Goal: Task Accomplishment & Management: Manage account settings

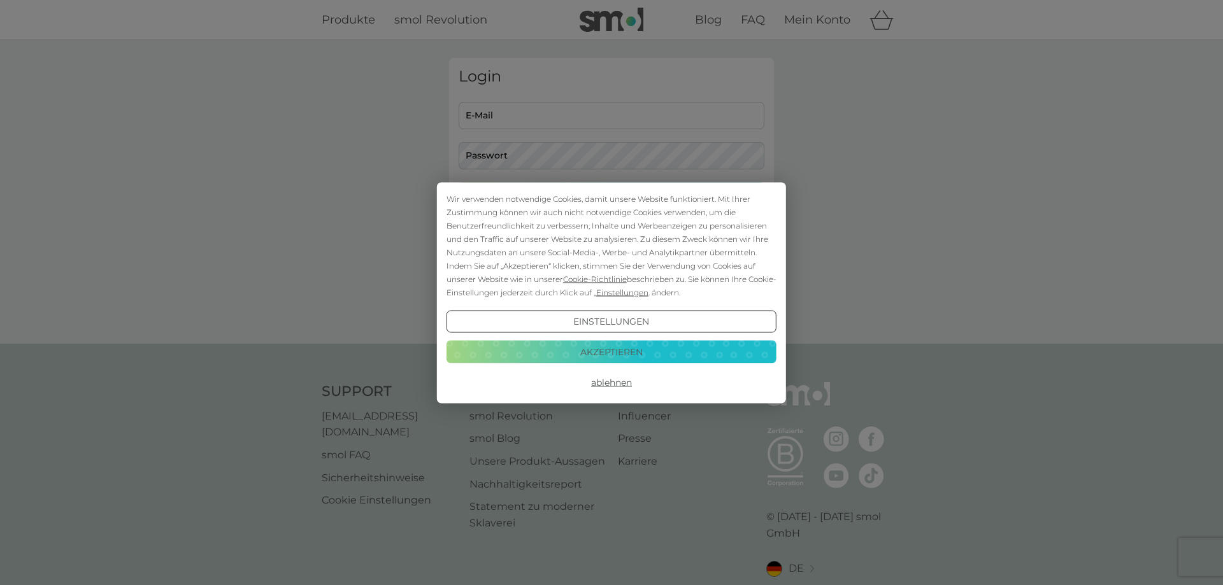
click at [645, 356] on button "Akzeptieren" at bounding box center [611, 352] width 330 height 23
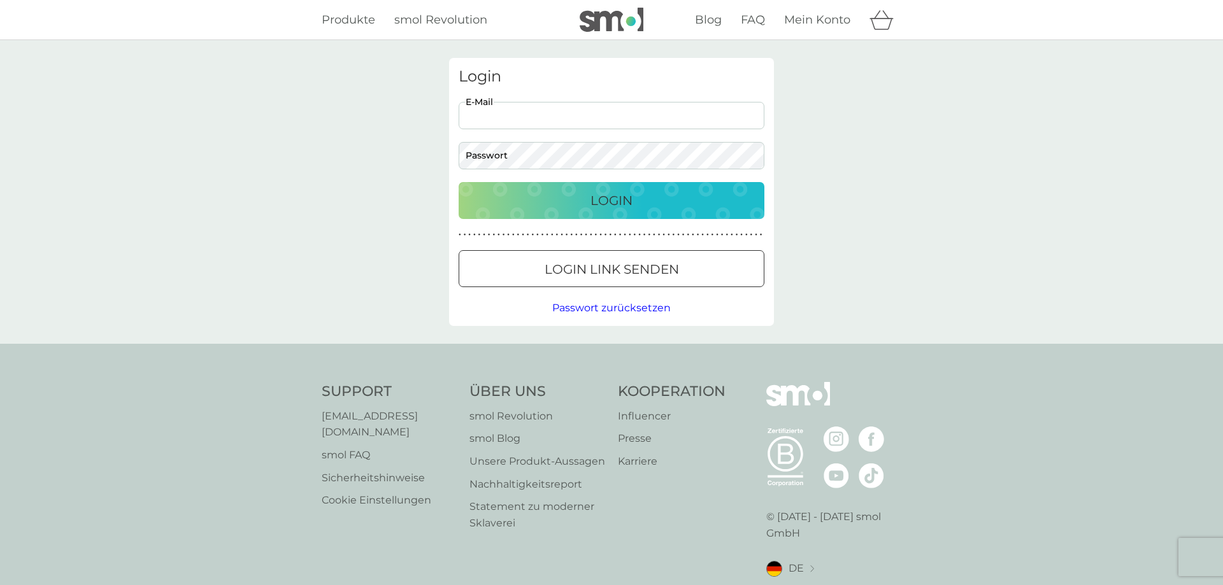
click at [556, 115] on input "E-Mail" at bounding box center [612, 115] width 306 height 27
click at [551, 111] on input "E-Mail" at bounding box center [612, 115] width 306 height 27
click at [616, 278] on p "Login Link senden" at bounding box center [611, 269] width 134 height 20
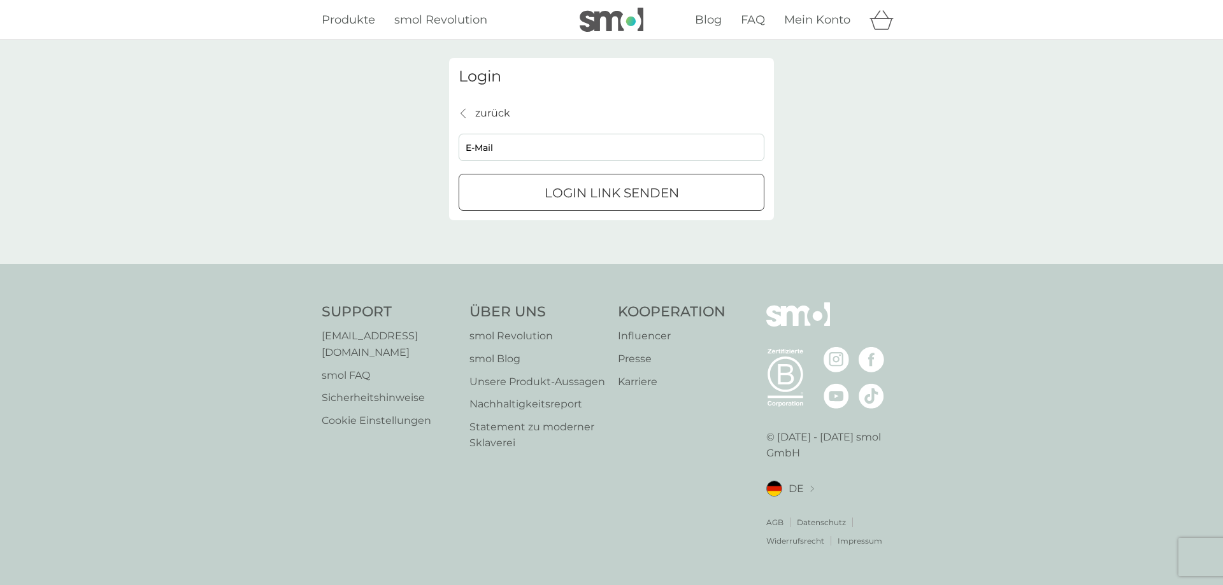
click at [527, 142] on input "E-Mail" at bounding box center [612, 147] width 306 height 27
type input "[EMAIL_ADDRESS][DOMAIN_NAME]"
click at [578, 194] on p "Login Link senden" at bounding box center [611, 193] width 134 height 20
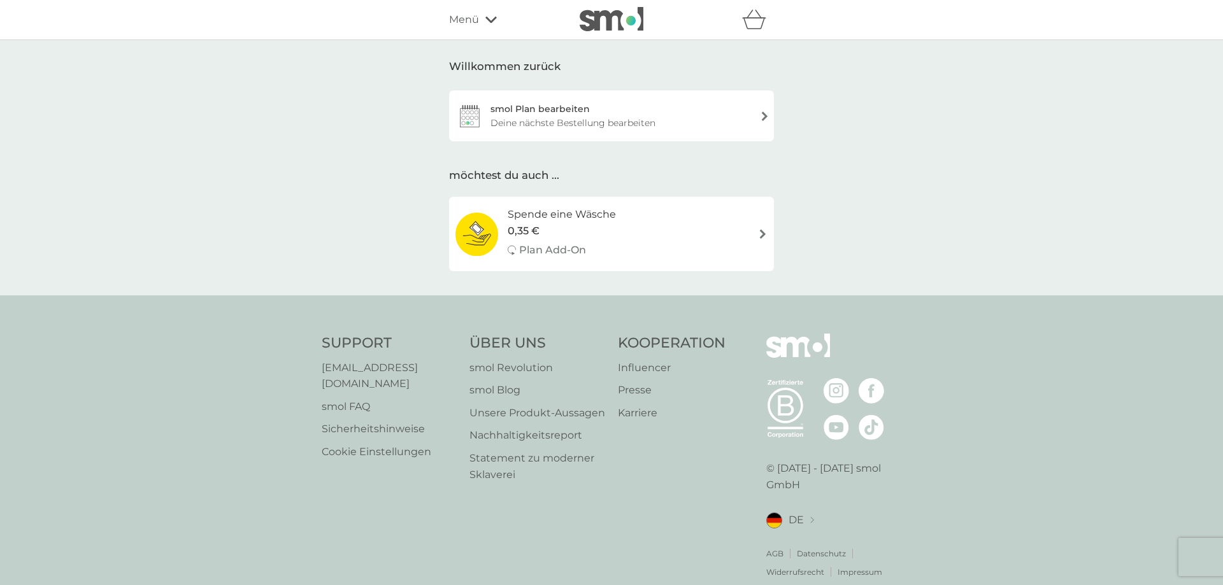
click at [647, 131] on div "smol Plan bearbeiten Deine nächste Bestellung bearbeiten" at bounding box center [611, 115] width 325 height 51
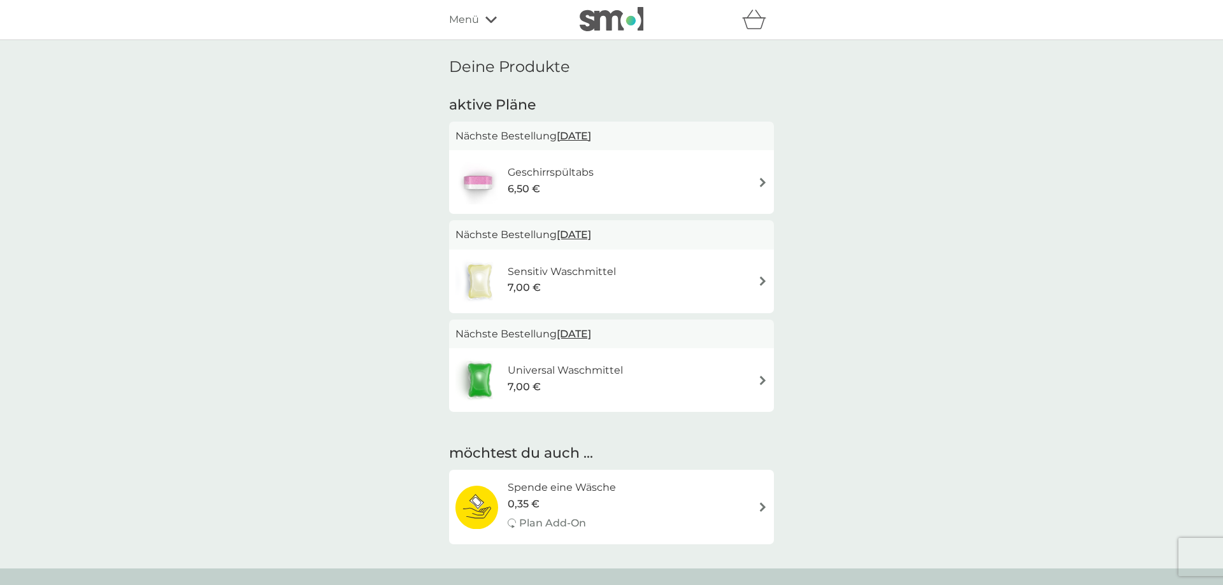
click at [759, 178] on img at bounding box center [763, 183] width 10 height 10
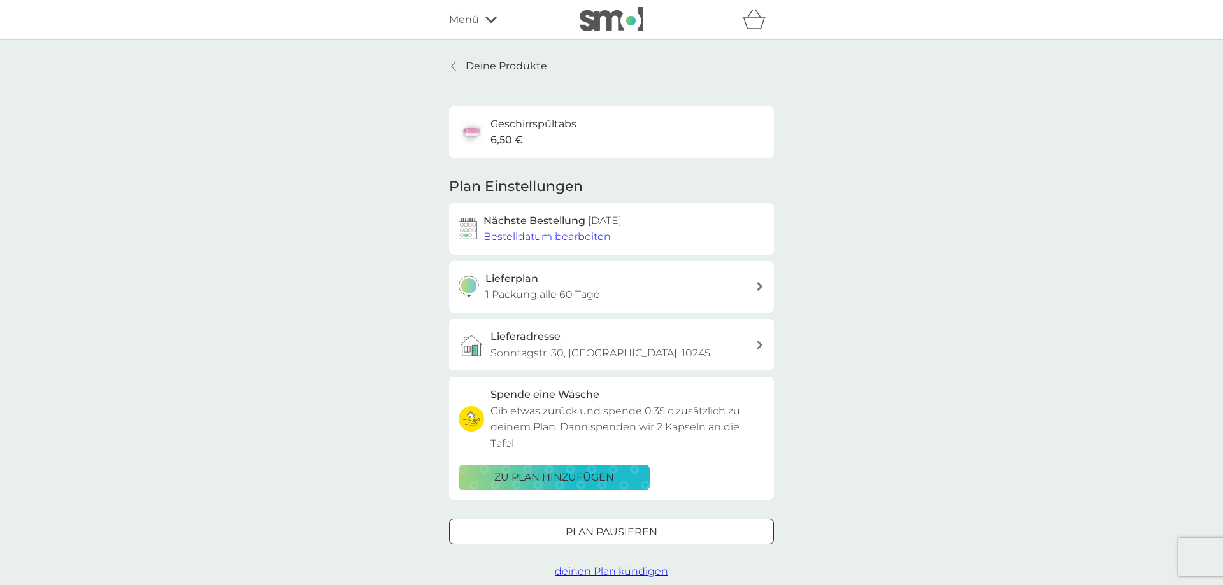
click at [722, 293] on div "Lieferplan 1 Packung alle 60 Tage" at bounding box center [620, 287] width 271 height 32
select select "63"
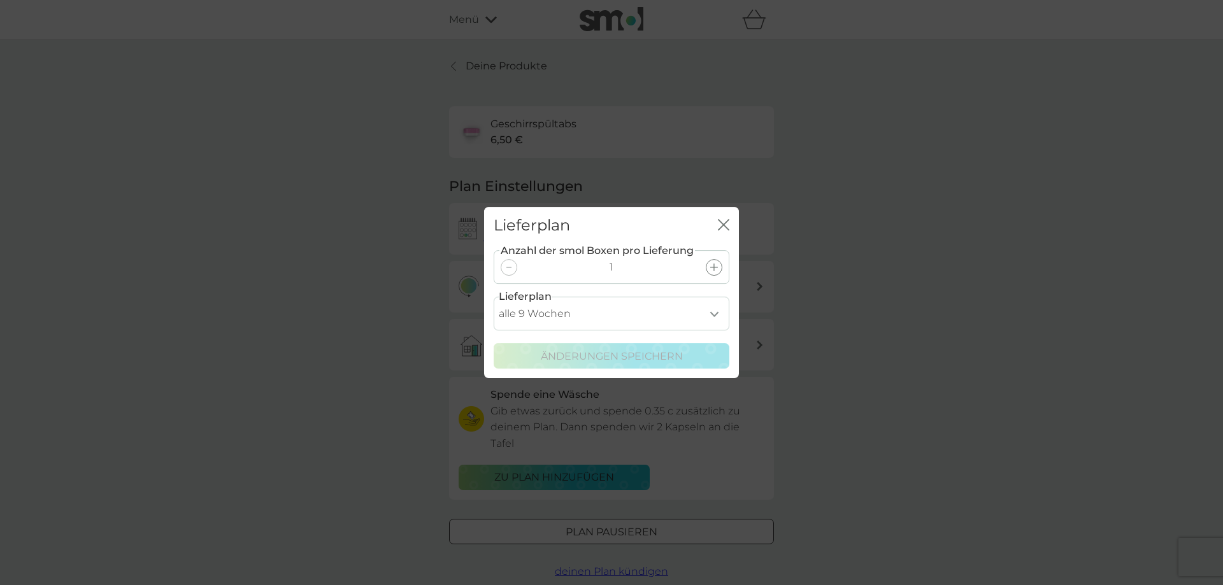
click at [494, 297] on select "alle 1 Woche alle 2 Wochen alle 3 Wochen alle 4 Wochen alle 5 Wochen alle 6 Woc…" at bounding box center [612, 314] width 236 height 34
click at [887, 255] on div "Lieferplan Schließen Anzahl der smol Boxen pro Lieferung 1 Lieferplan alle 1 Wo…" at bounding box center [611, 292] width 1223 height 585
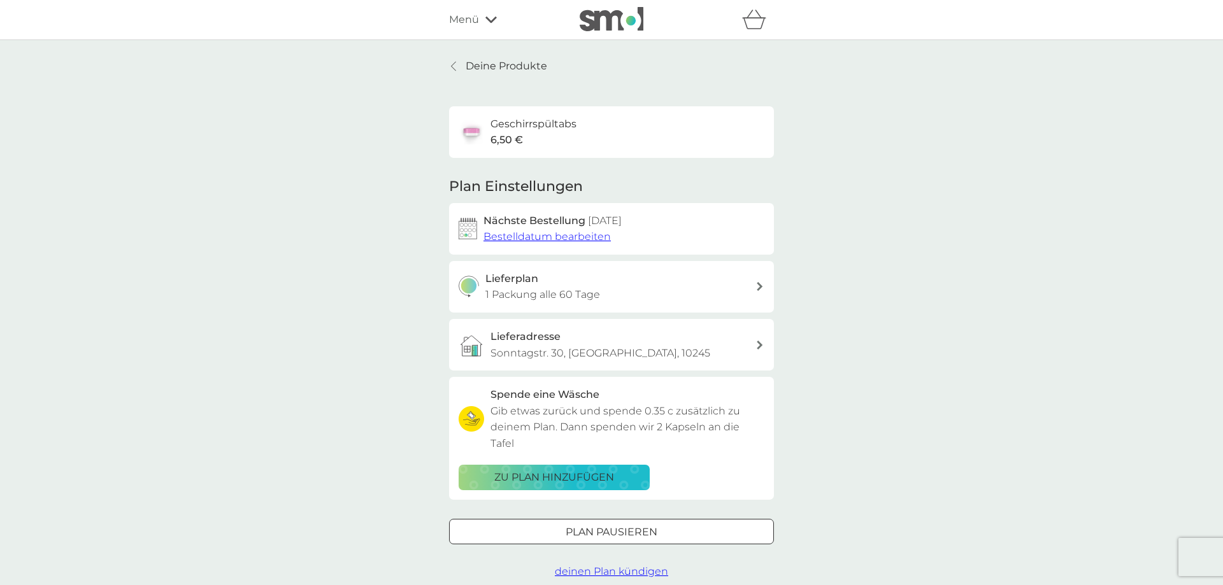
click at [474, 67] on p "Deine Produkte" at bounding box center [507, 66] width 82 height 17
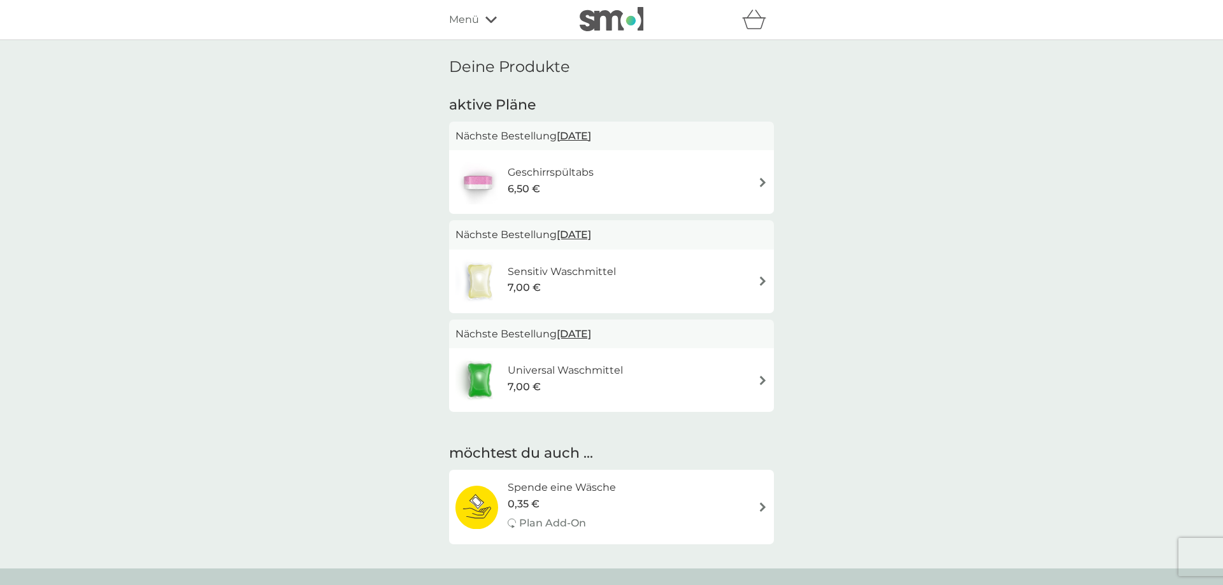
click at [487, 22] on icon at bounding box center [490, 20] width 11 height 8
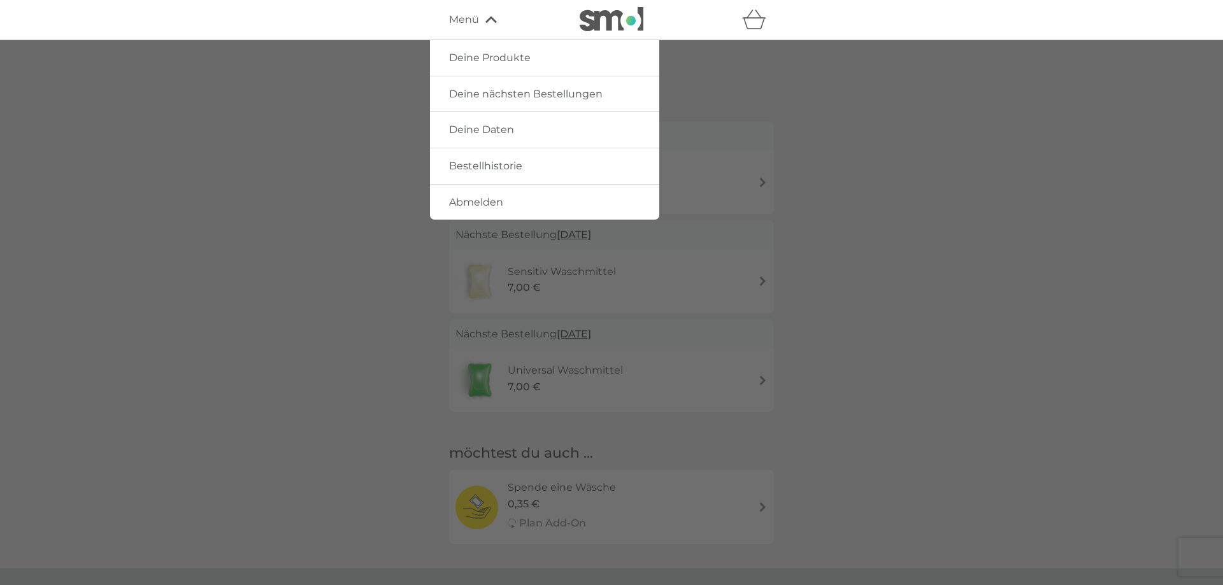
click at [490, 128] on span "Deine Daten" at bounding box center [481, 130] width 65 height 12
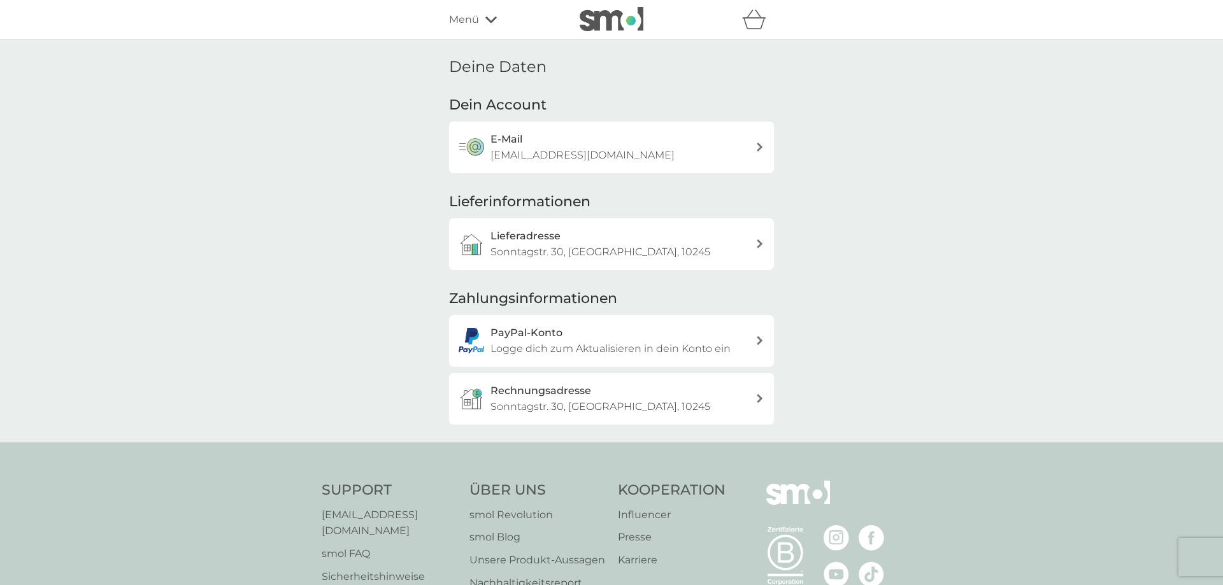
click at [469, 27] on span "Menü" at bounding box center [464, 19] width 30 height 17
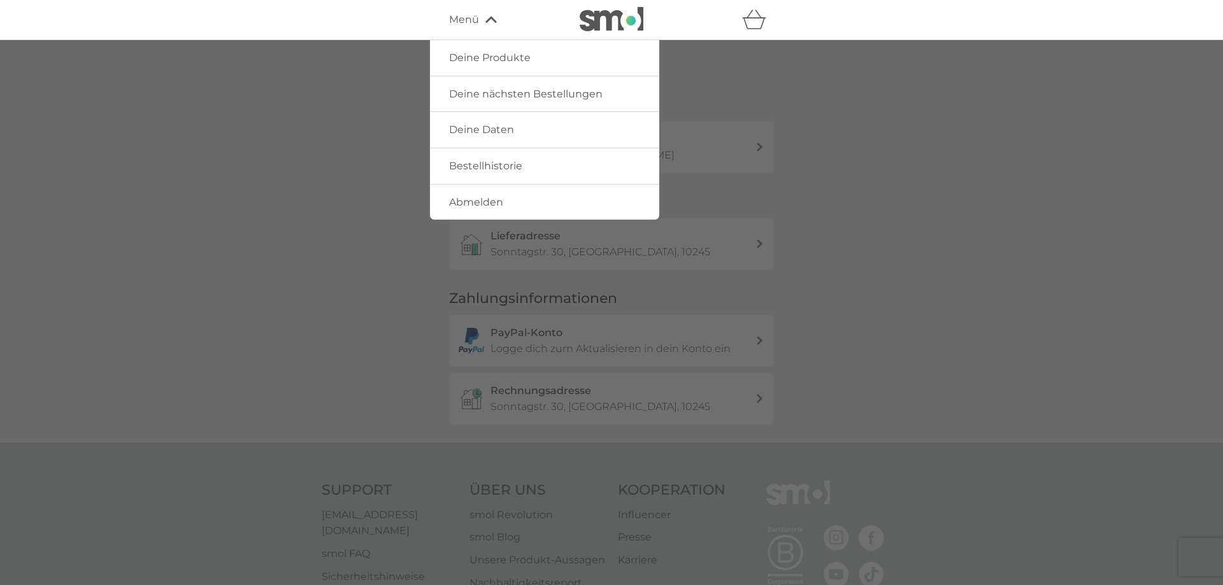
click at [493, 164] on span "Bestellhistorie" at bounding box center [485, 166] width 73 height 12
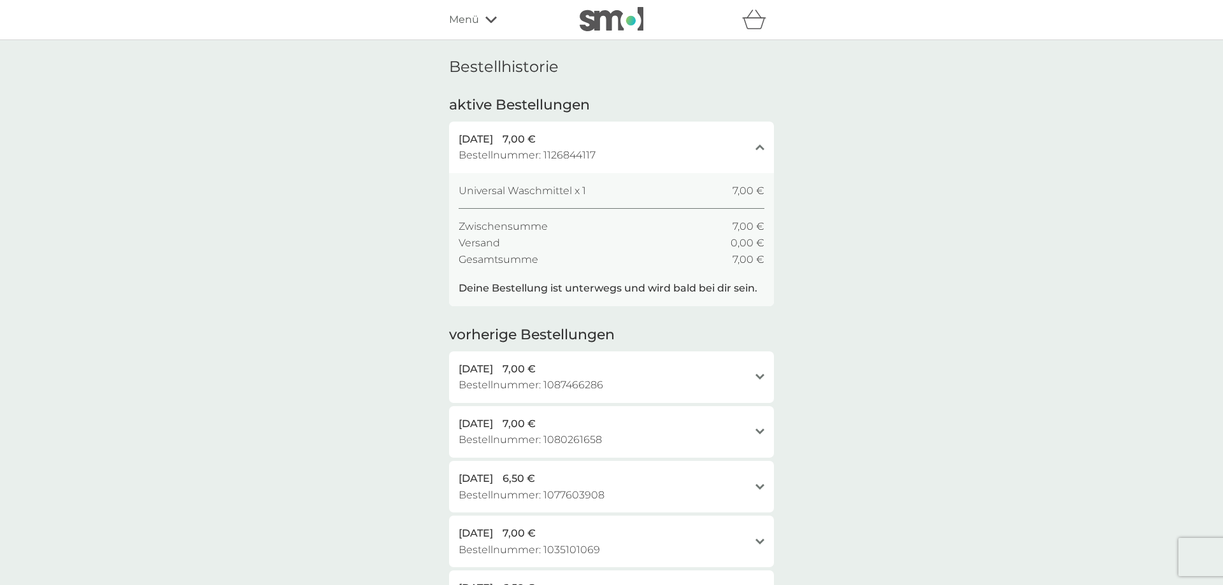
click at [486, 20] on icon at bounding box center [490, 20] width 11 height 8
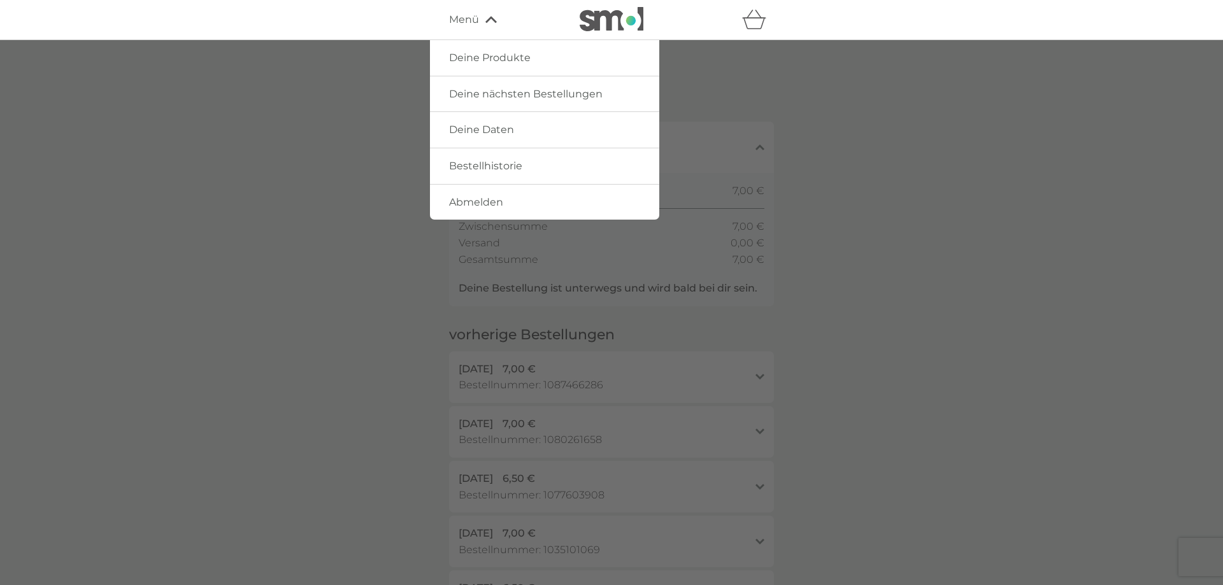
click at [490, 57] on span "Deine Produkte" at bounding box center [490, 58] width 82 height 12
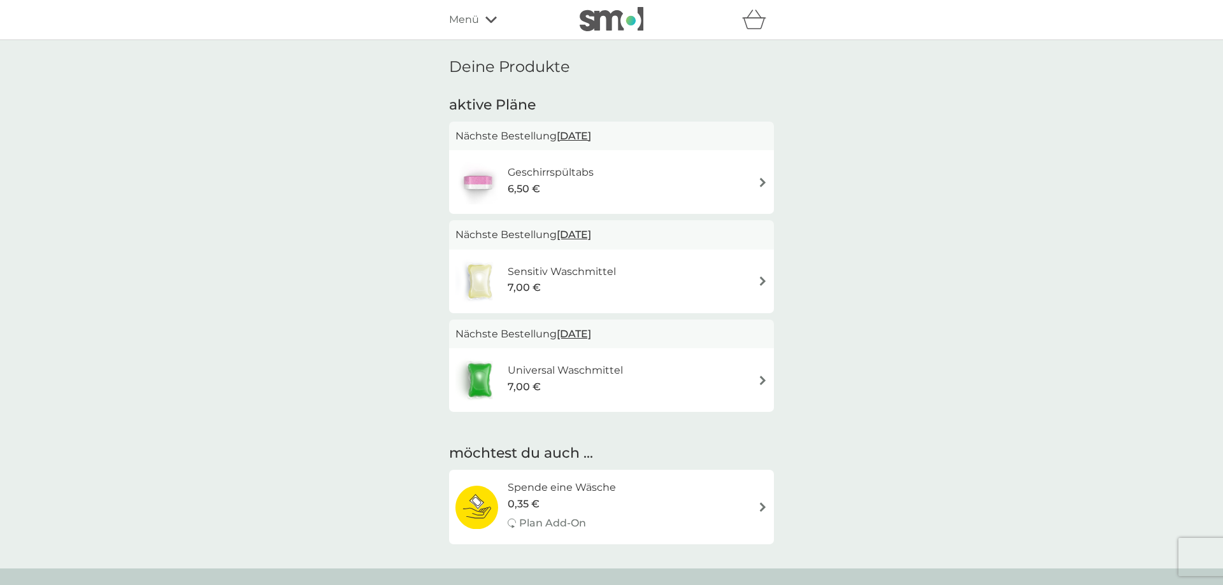
click at [568, 181] on div "6,50 €" at bounding box center [551, 189] width 86 height 17
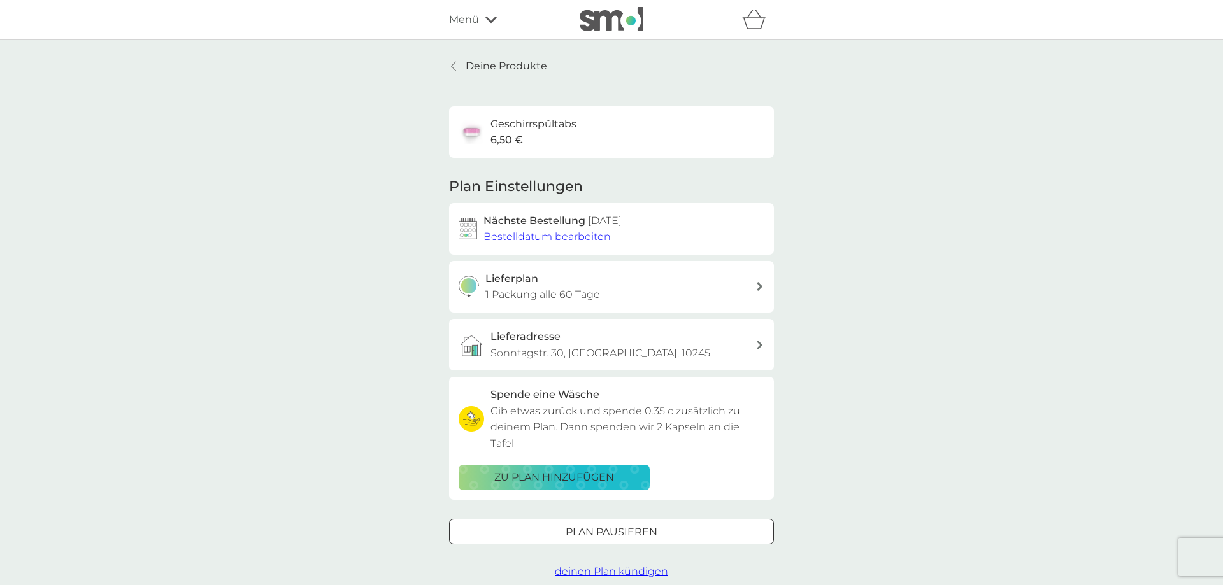
click at [596, 302] on p "1 Packung alle 60 Tage" at bounding box center [542, 295] width 115 height 17
select select "63"
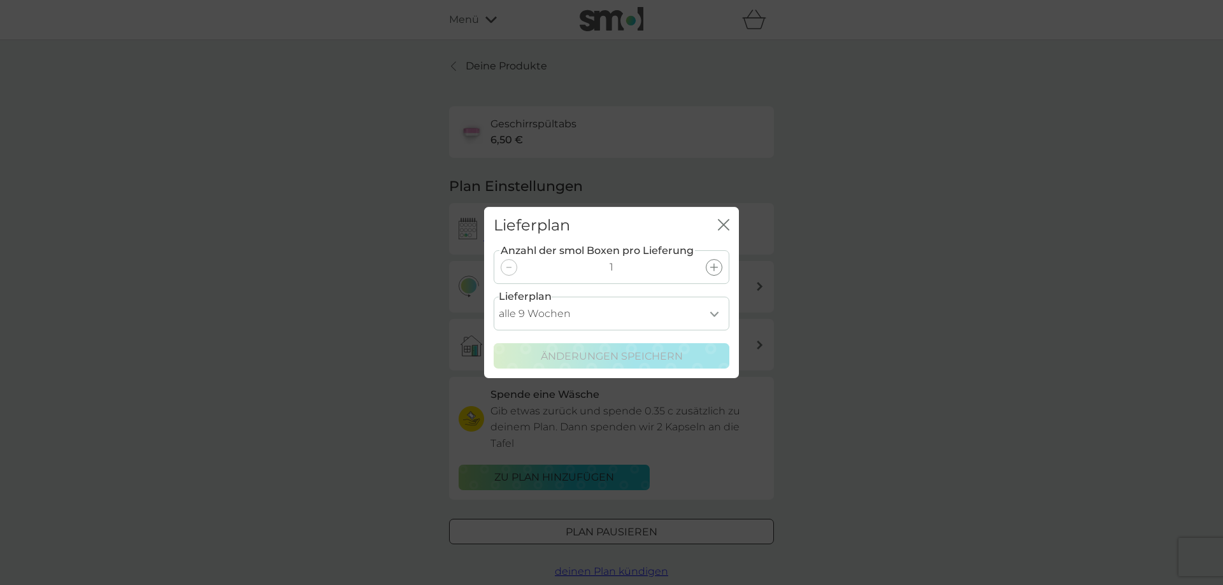
click at [999, 217] on div "Lieferplan Schließen Anzahl der smol Boxen pro Lieferung 1 Lieferplan alle 1 Wo…" at bounding box center [611, 292] width 1223 height 585
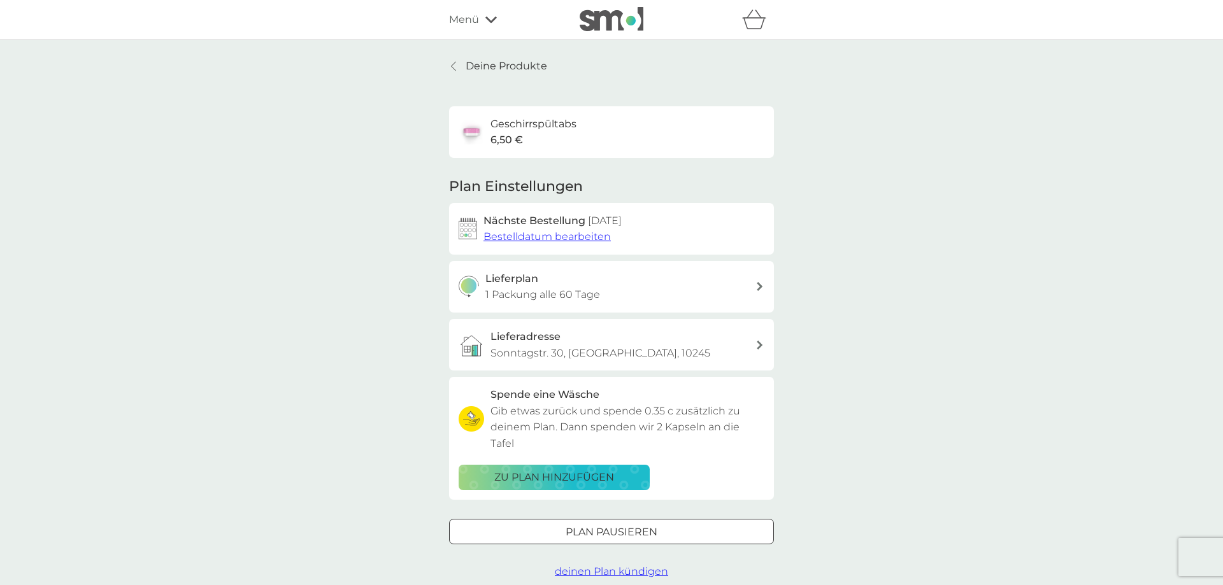
scroll to position [65, 0]
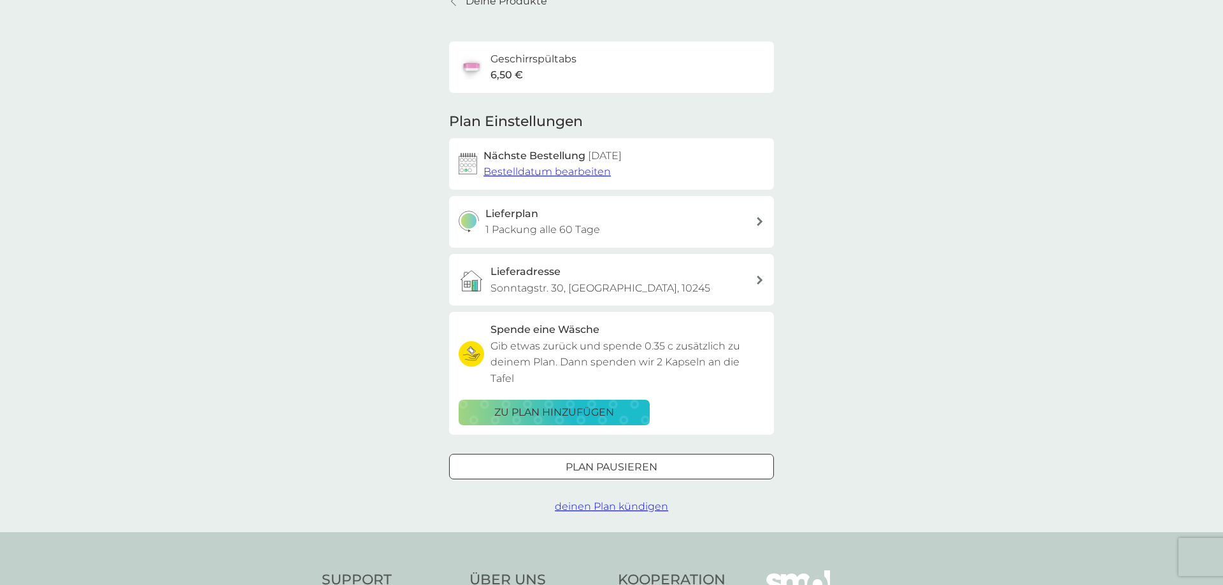
click at [610, 501] on span "deinen Plan kündigen" at bounding box center [611, 507] width 113 height 12
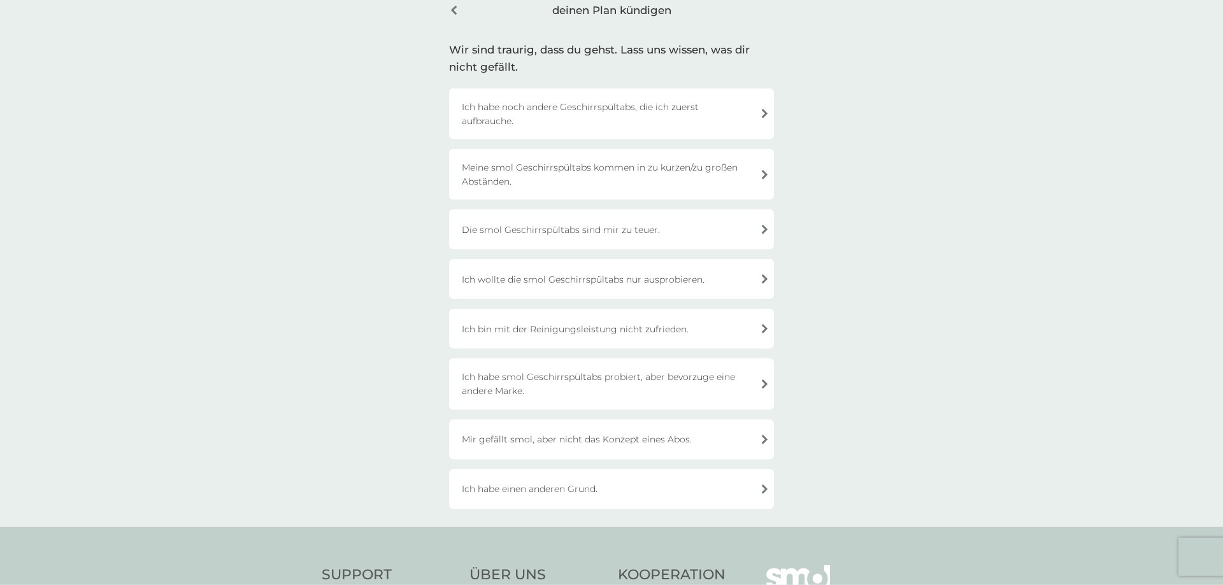
scroll to position [65, 0]
click at [602, 440] on div "Mir gefällt smol, aber nicht das Konzept eines Abos." at bounding box center [611, 437] width 325 height 40
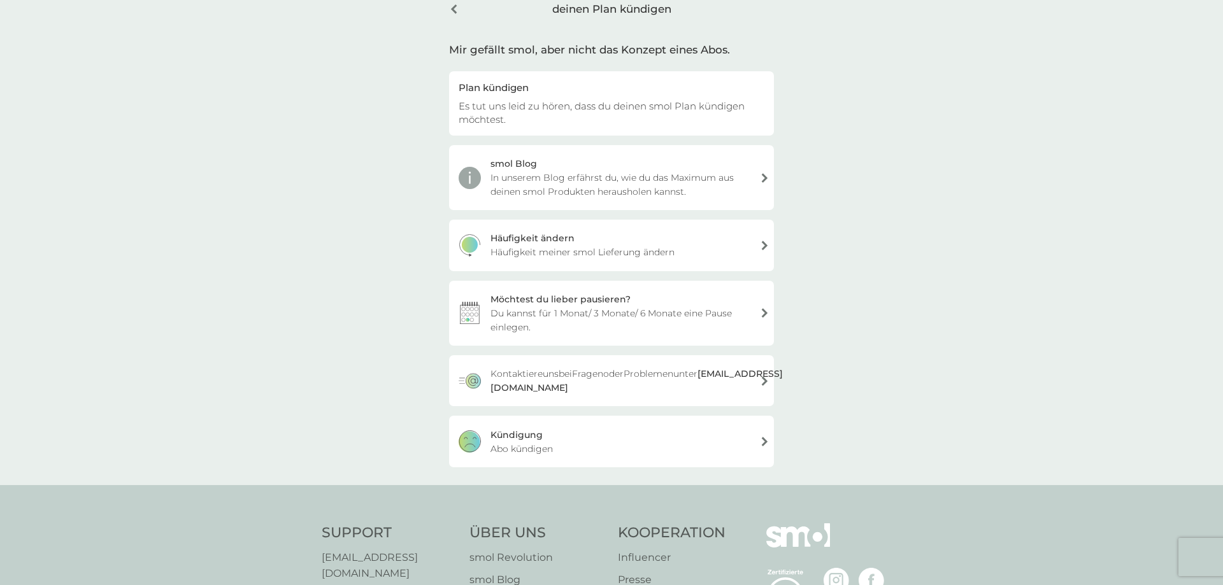
click at [585, 441] on div "Kündigung Abo kündigen" at bounding box center [611, 441] width 325 height 51
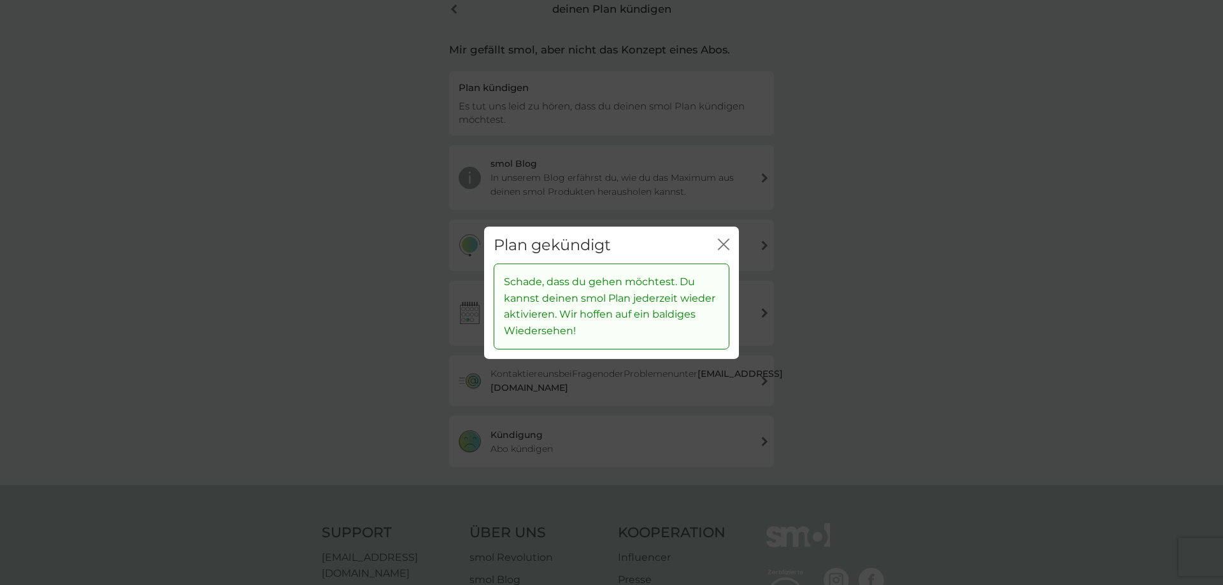
click at [723, 244] on icon "Schließen" at bounding box center [720, 244] width 5 height 10
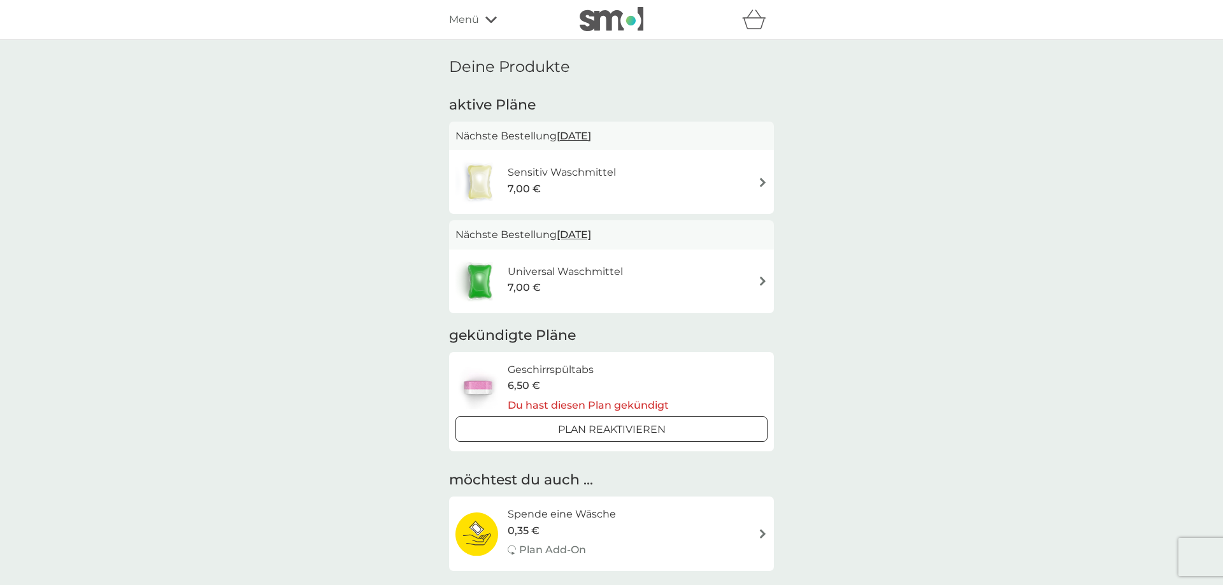
click at [622, 187] on div "Sensitiv Waschmittel 7,00 €" at bounding box center [568, 182] width 121 height 36
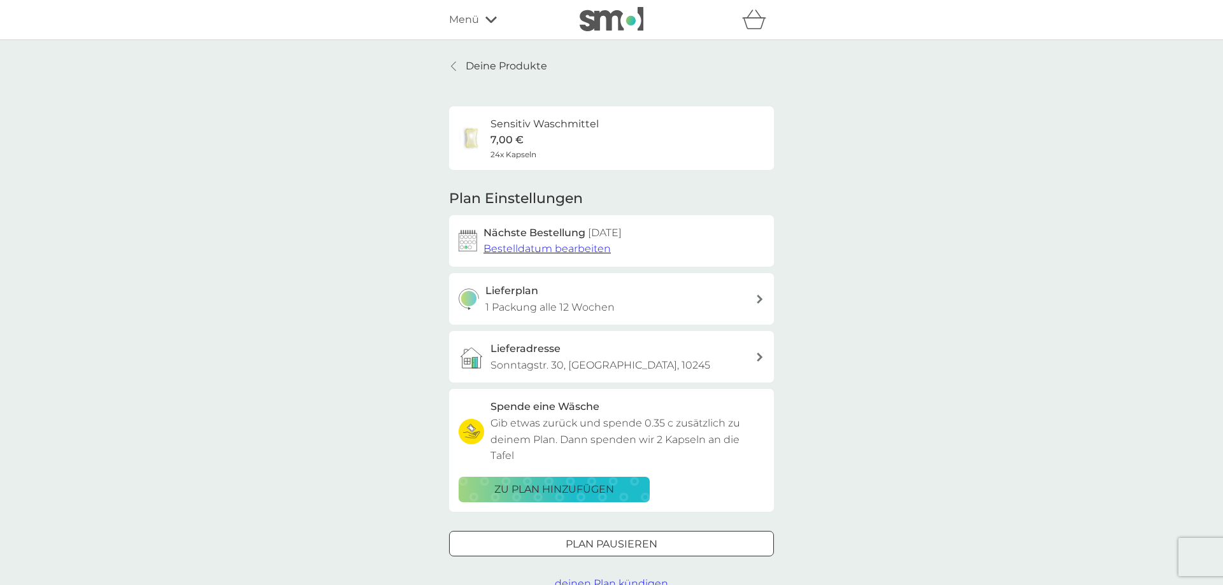
click at [629, 578] on span "deinen Plan kündigen" at bounding box center [611, 584] width 113 height 12
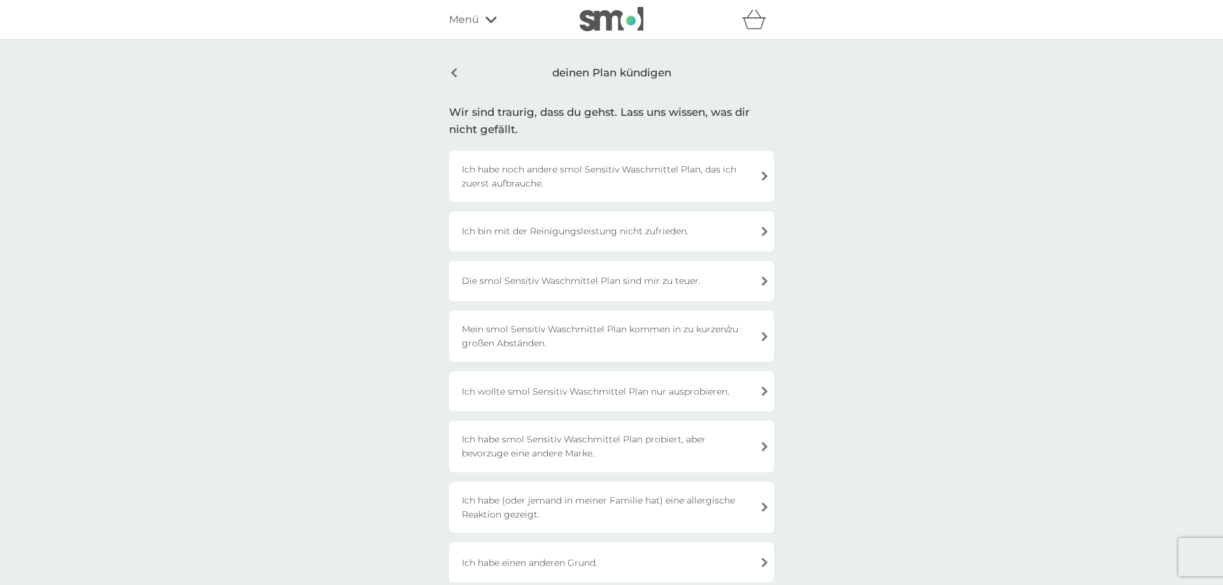
scroll to position [65, 0]
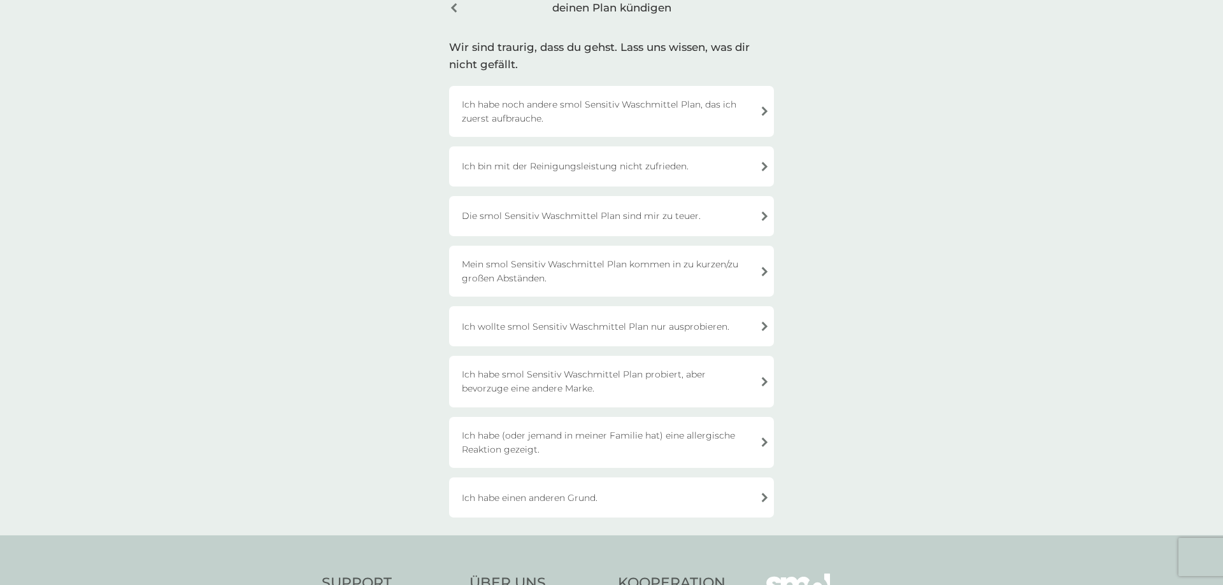
click at [646, 332] on div "Ich wollte smol Sensitiv Waschmittel Plan nur ausprobieren." at bounding box center [611, 326] width 325 height 40
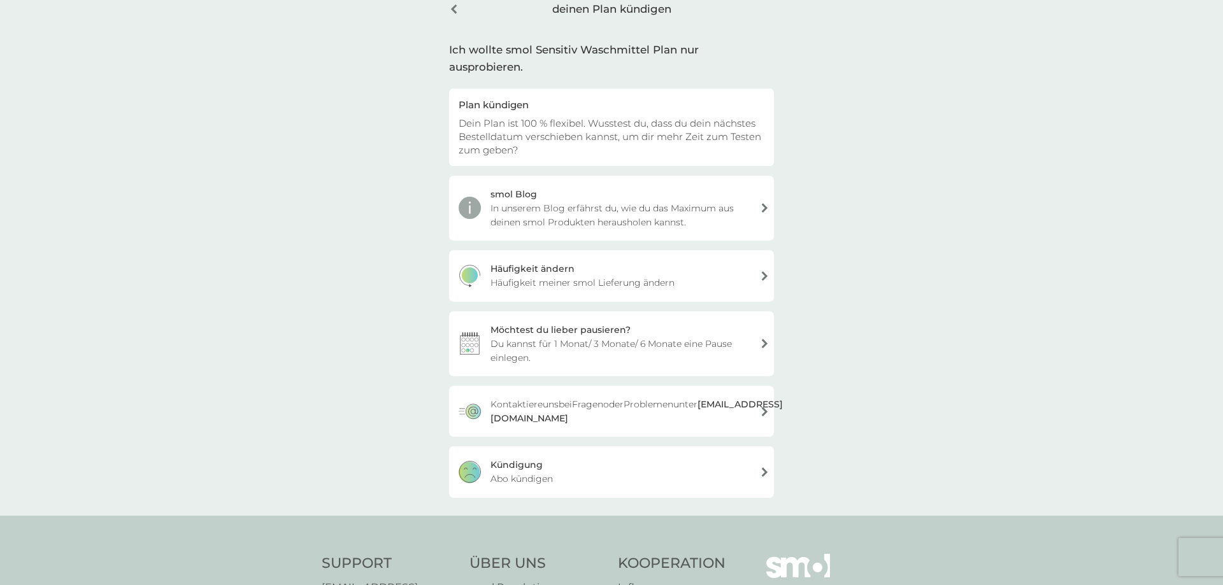
click at [533, 472] on div "Kündigung" at bounding box center [516, 465] width 52 height 14
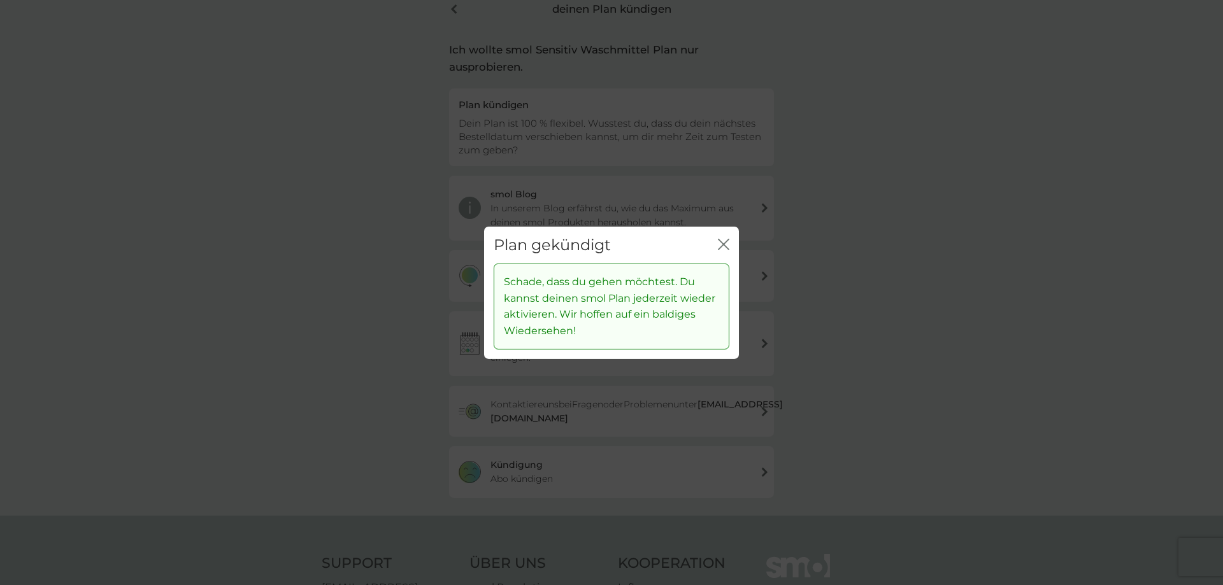
click at [726, 243] on icon "Schließen" at bounding box center [723, 243] width 11 height 11
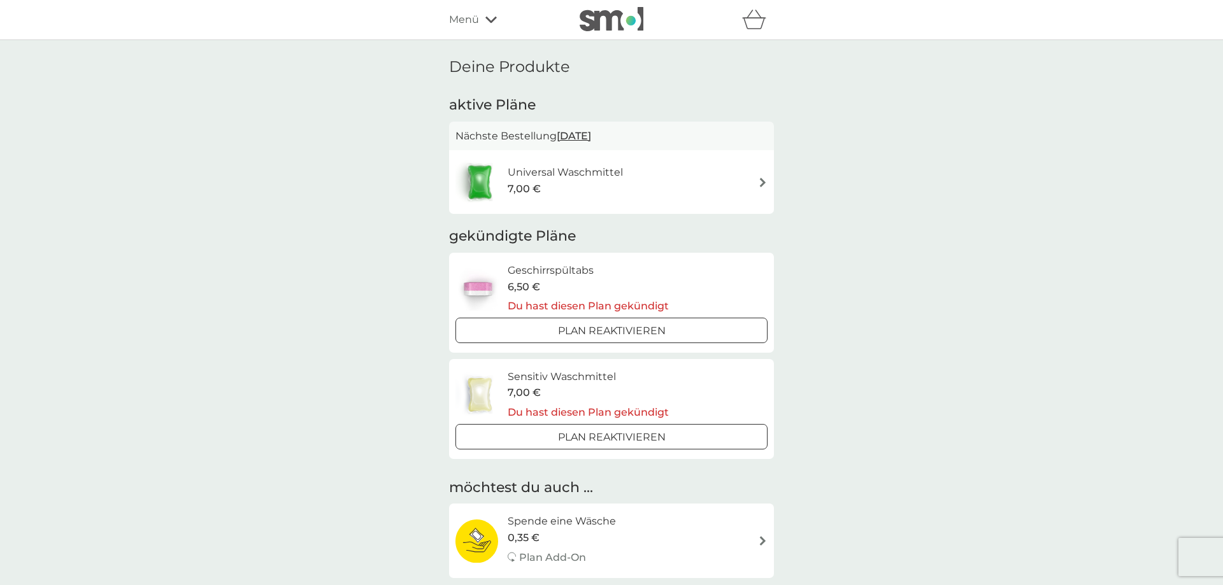
click at [627, 198] on div "Universal Waschmittel 7,00 €" at bounding box center [572, 182] width 128 height 36
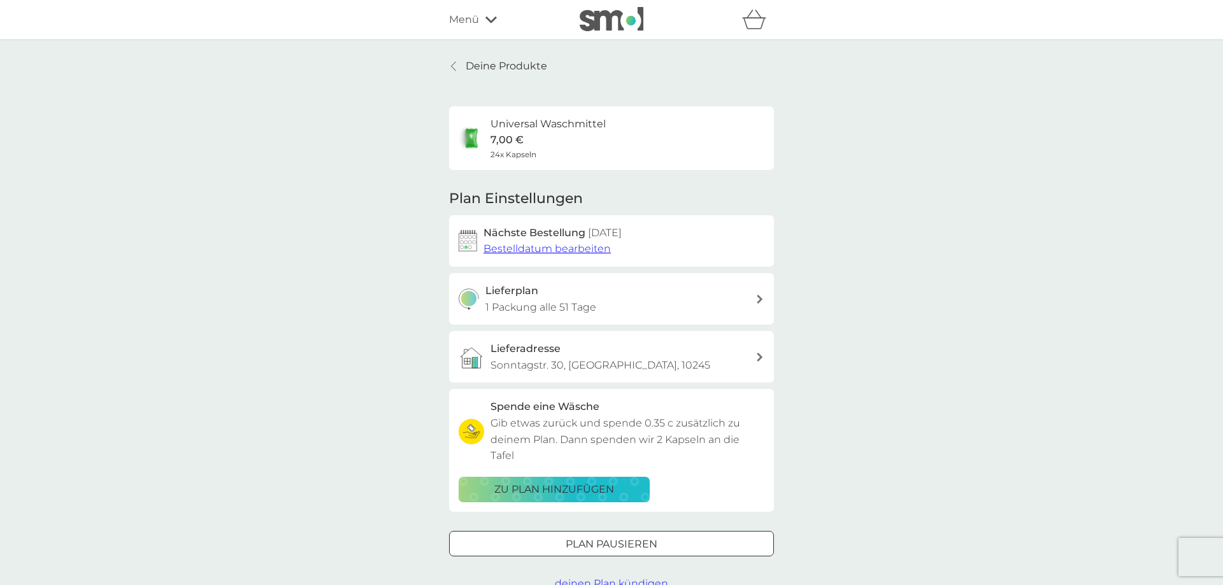
click at [580, 536] on p "Plan pausieren" at bounding box center [612, 544] width 92 height 17
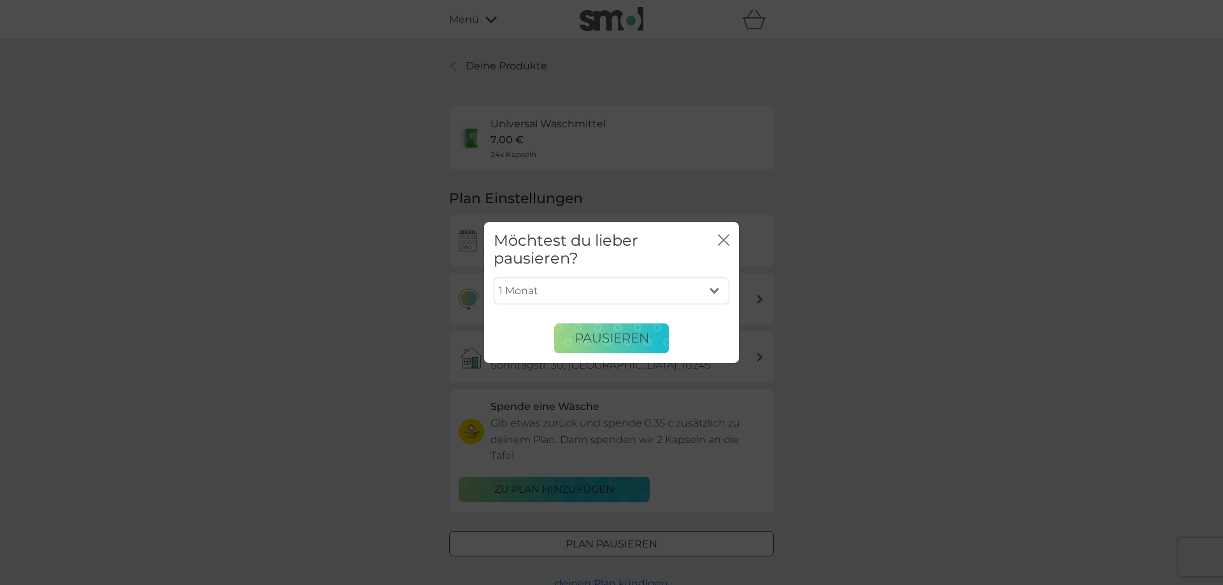
click at [725, 238] on icon "Schließen" at bounding box center [723, 239] width 11 height 11
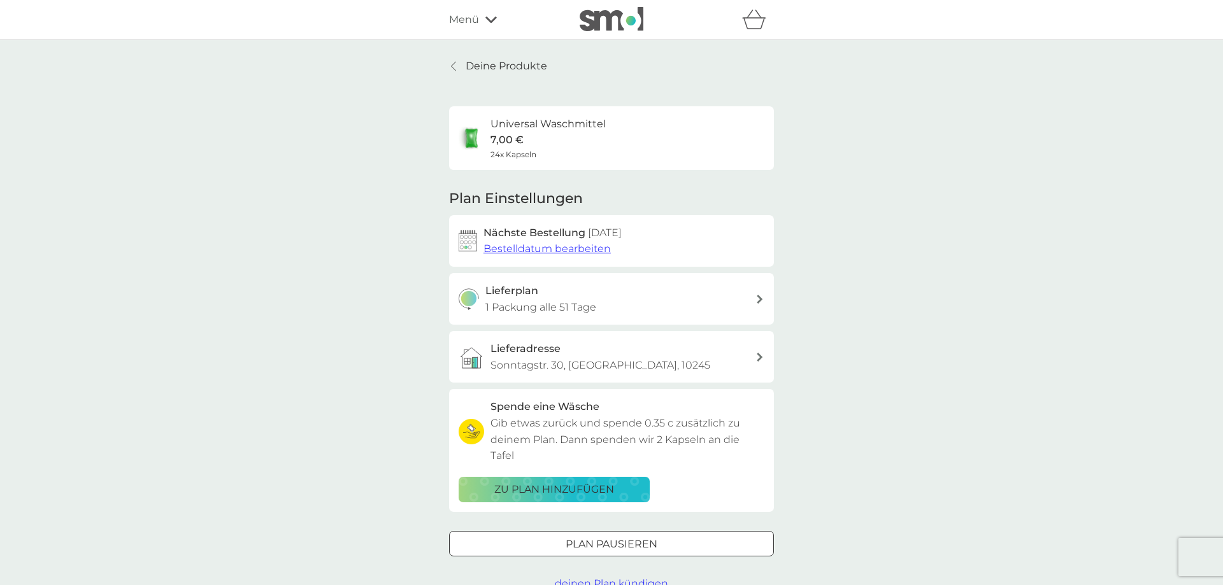
click at [628, 578] on span "deinen Plan kündigen" at bounding box center [611, 584] width 113 height 12
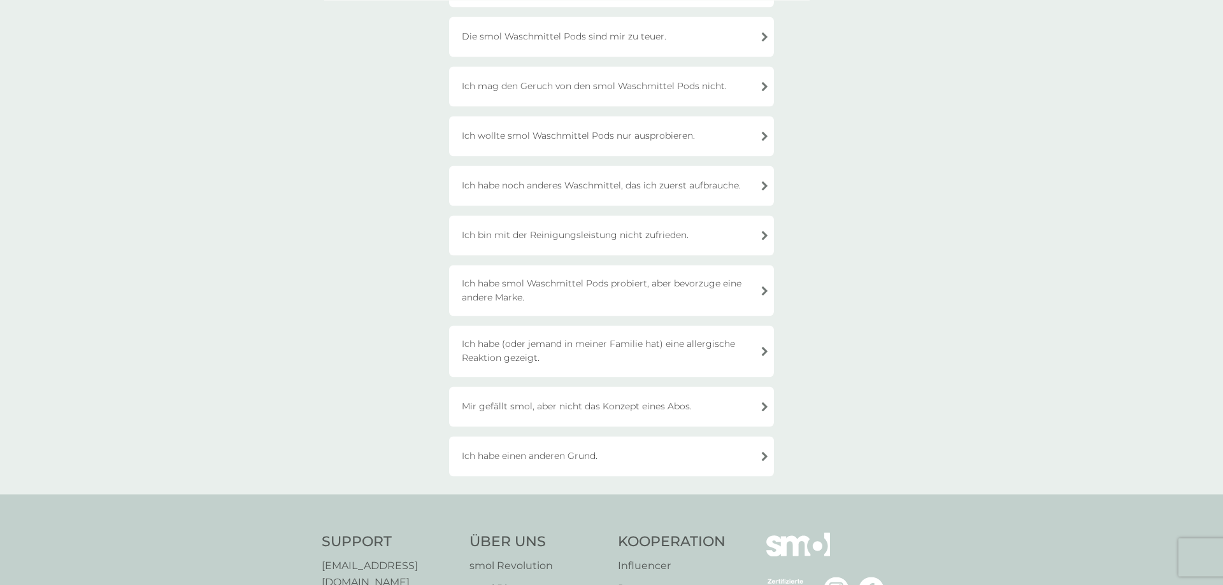
scroll to position [260, 0]
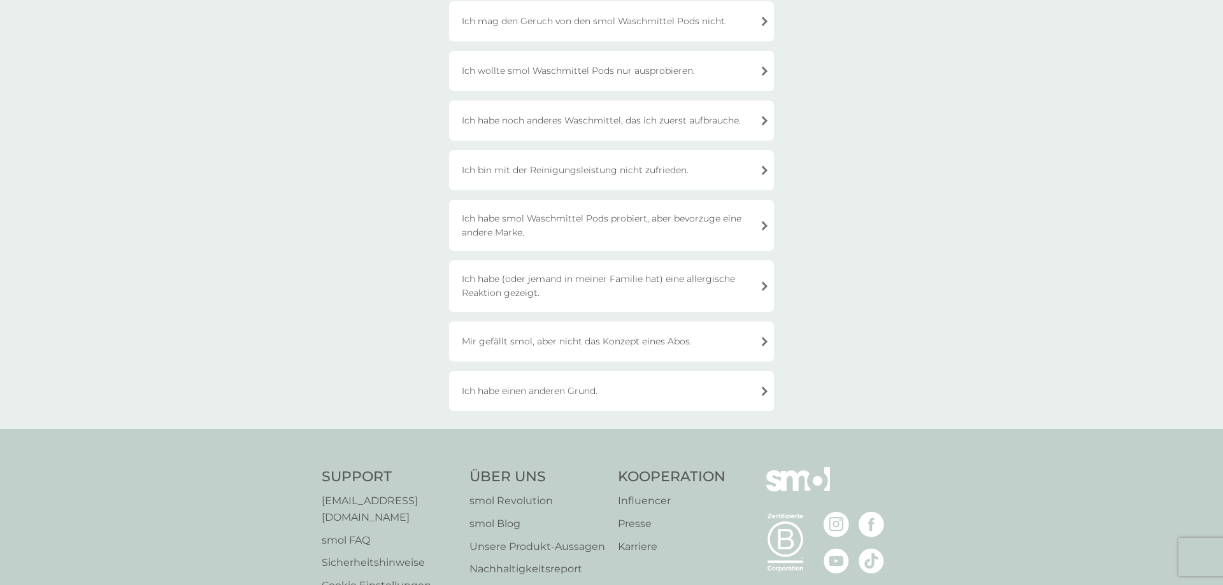
click at [643, 336] on div "Mir gefällt smol, aber nicht das Konzept eines Abos." at bounding box center [611, 342] width 325 height 40
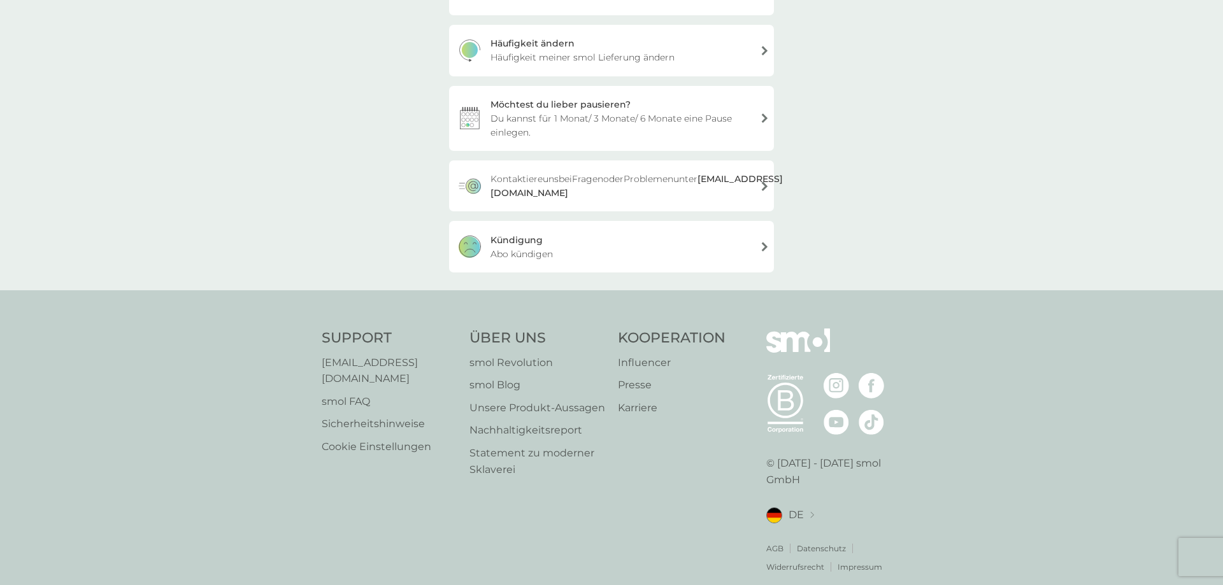
click at [573, 240] on div "Kündigung Abo kündigen" at bounding box center [611, 246] width 325 height 51
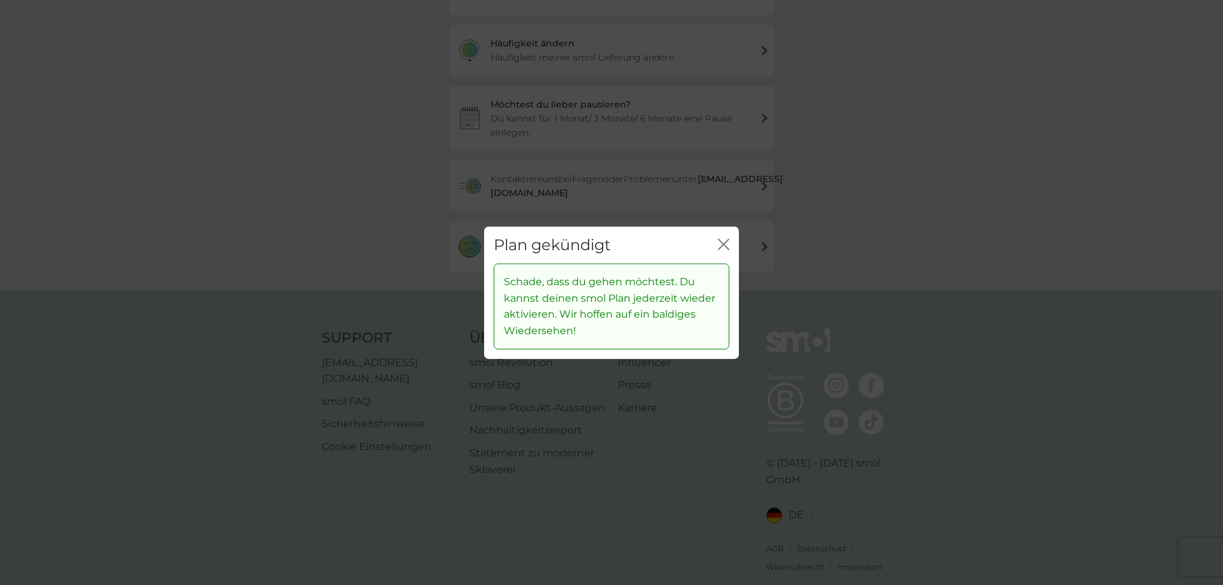
click at [722, 243] on icon "Schließen" at bounding box center [720, 244] width 5 height 10
